Goal: Task Accomplishment & Management: Manage account settings

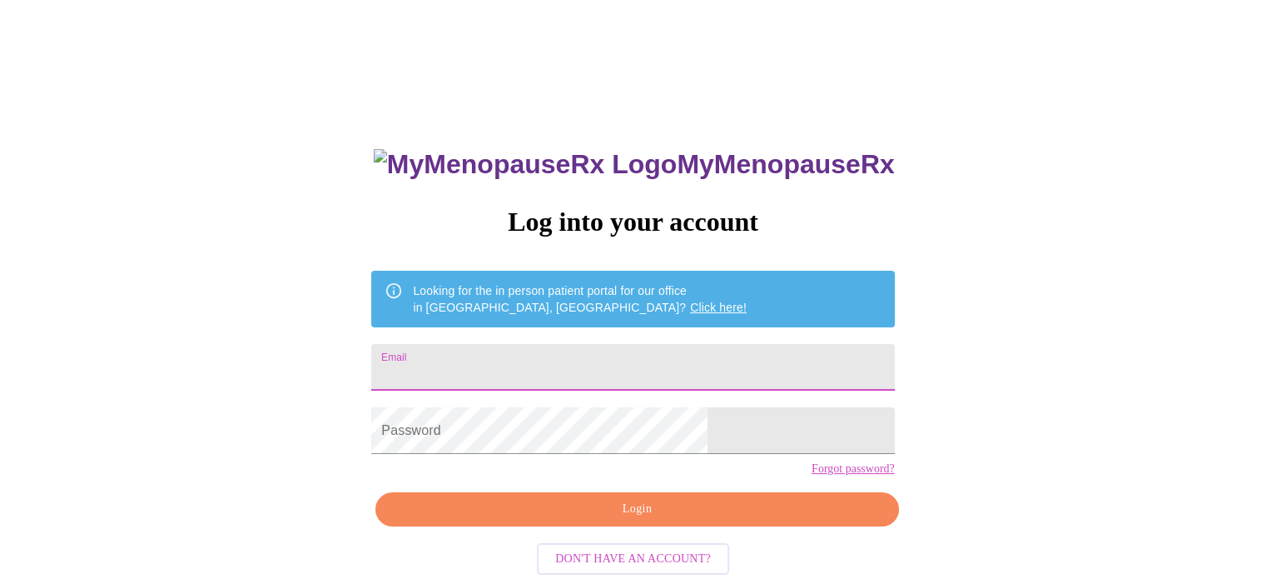
click at [589, 354] on input "Email" at bounding box center [632, 367] width 523 height 47
type input "victoriaannstrunk@gmail.com"
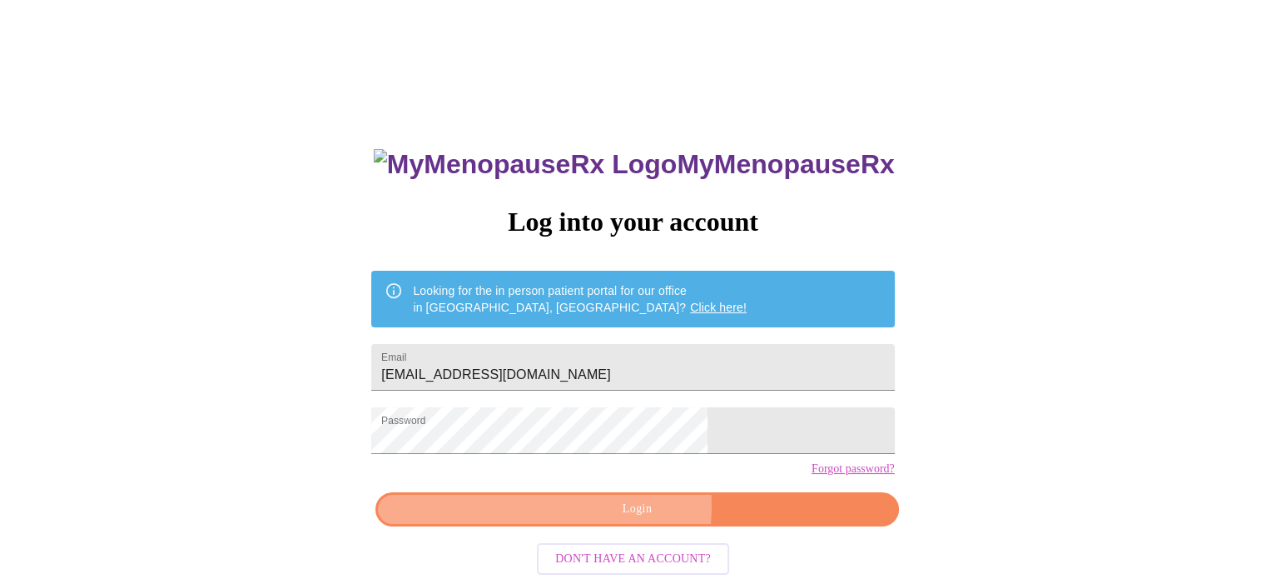
click at [623, 520] on span "Login" at bounding box center [637, 509] width 485 height 21
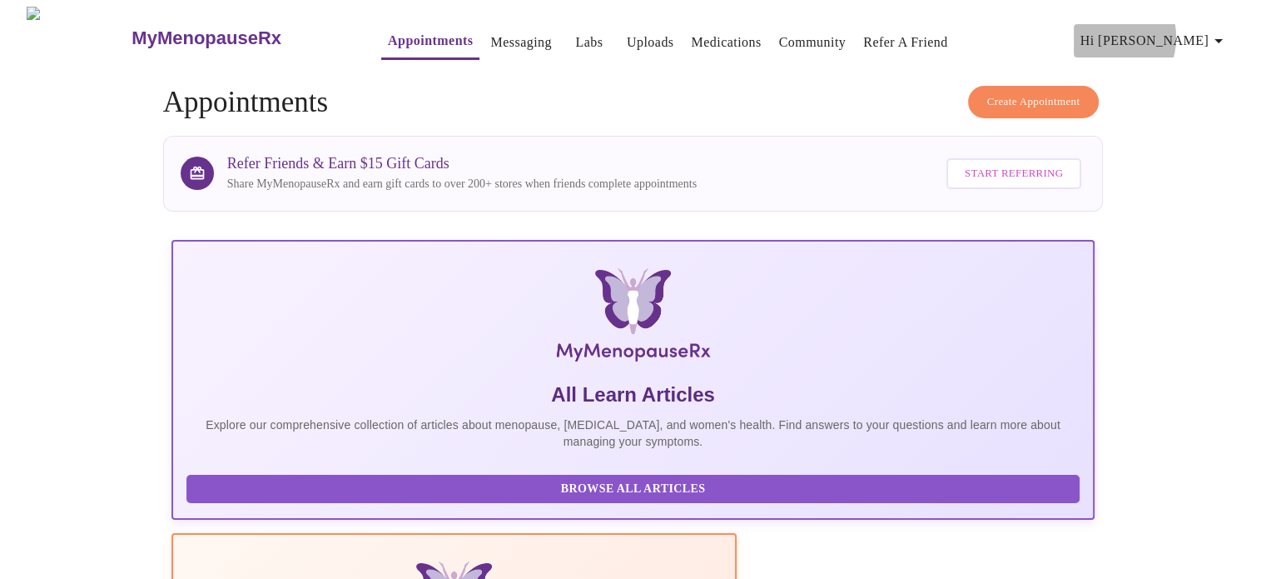
click at [1169, 31] on span "Hi [PERSON_NAME]" at bounding box center [1155, 40] width 148 height 23
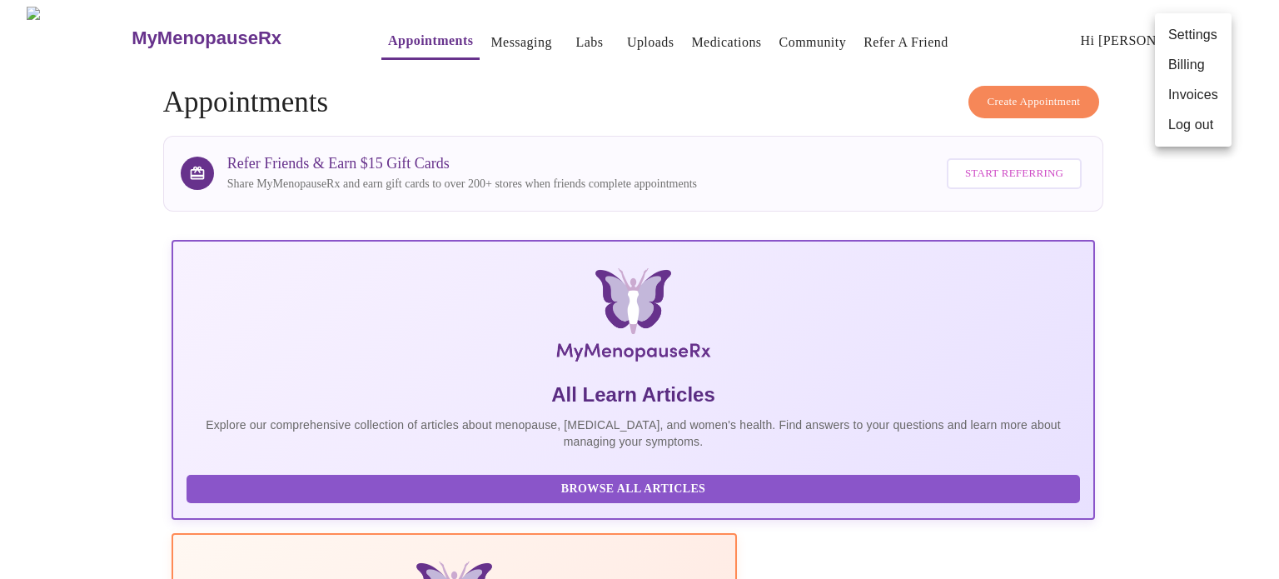
click at [111, 177] on div at bounding box center [639, 289] width 1279 height 579
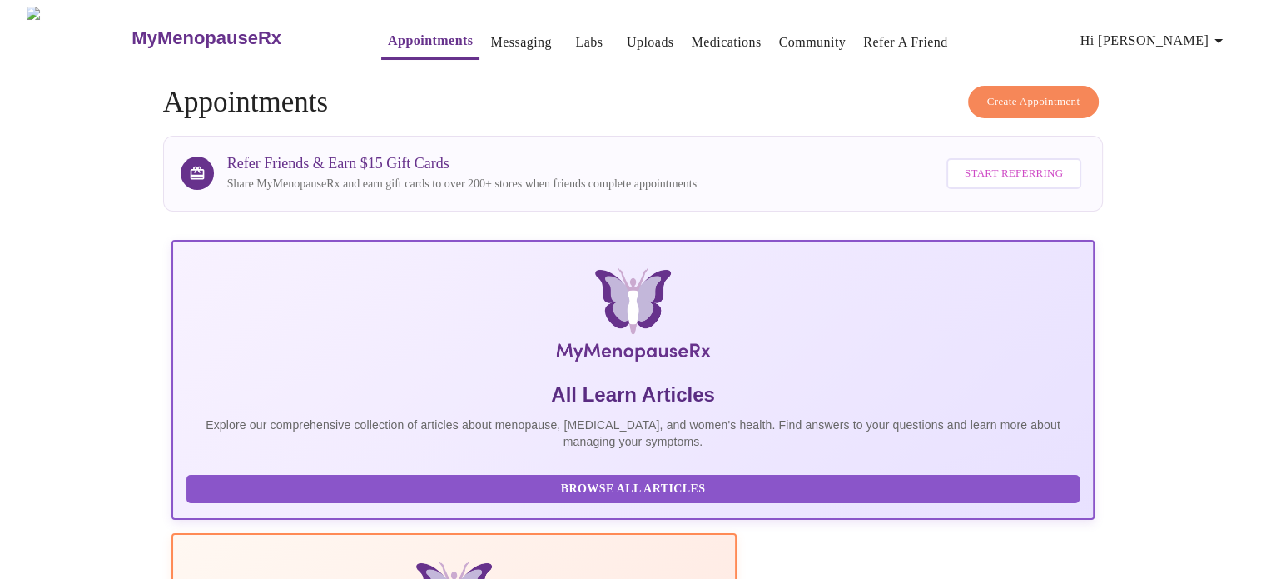
click at [1220, 31] on icon "button" at bounding box center [1219, 41] width 20 height 20
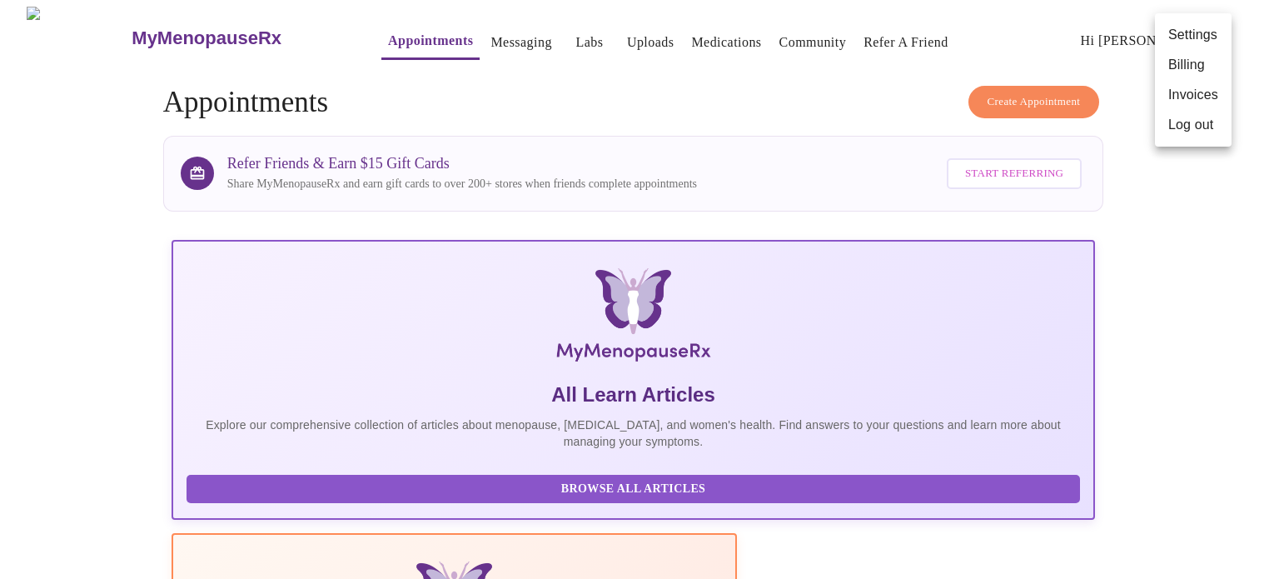
click at [1199, 118] on li "Log out" at bounding box center [1193, 125] width 77 height 30
